Goal: Information Seeking & Learning: Learn about a topic

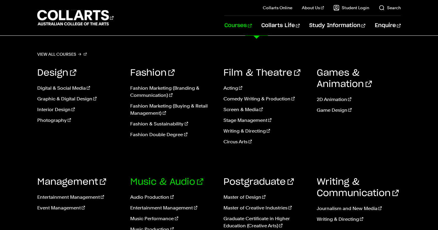
click at [165, 181] on link "Music & Audio" at bounding box center [166, 182] width 73 height 9
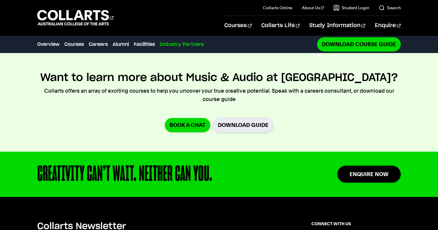
scroll to position [2346, 0]
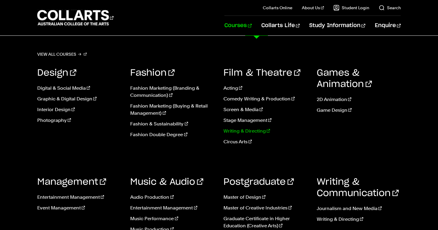
click at [237, 130] on link "Writing & Directing" at bounding box center [266, 131] width 84 height 7
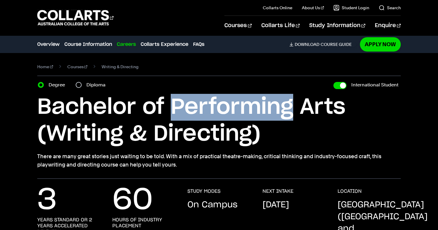
click at [279, 116] on h1 "Bachelor of Performing Arts (Writing & Directing)" at bounding box center [219, 121] width 364 height 54
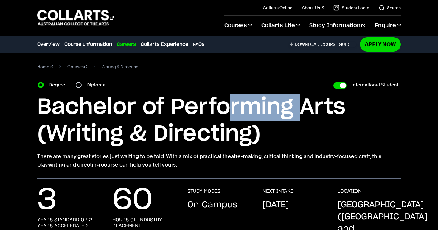
drag, startPoint x: 303, startPoint y: 107, endPoint x: 227, endPoint y: 103, distance: 76.7
click at [227, 103] on h1 "Bachelor of Performing Arts (Writing & Directing)" at bounding box center [219, 121] width 364 height 54
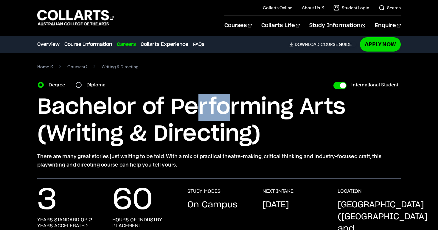
drag, startPoint x: 199, startPoint y: 103, endPoint x: 227, endPoint y: 108, distance: 28.7
click at [227, 108] on h1 "Bachelor of Performing Arts (Writing & Directing)" at bounding box center [219, 121] width 364 height 54
click at [309, 123] on h1 "Bachelor of Performing Arts (Writing & Directing)" at bounding box center [219, 121] width 364 height 54
